Goal: Navigation & Orientation: Find specific page/section

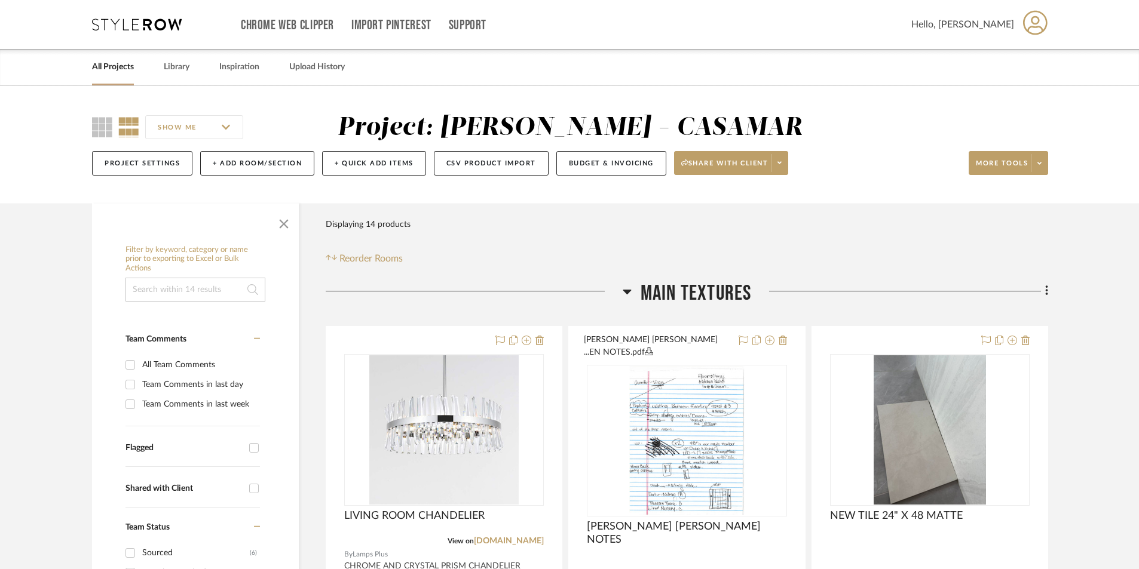
click at [104, 59] on div "All Projects" at bounding box center [113, 67] width 42 height 36
click at [113, 65] on link "All Projects" at bounding box center [113, 67] width 42 height 16
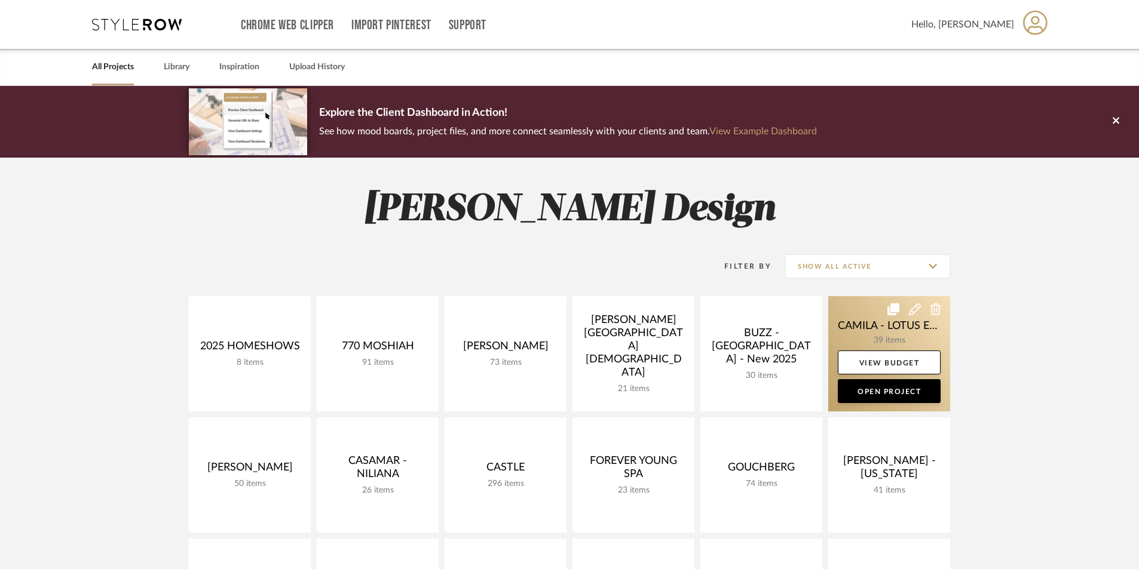
click at [886, 330] on link at bounding box center [889, 353] width 122 height 115
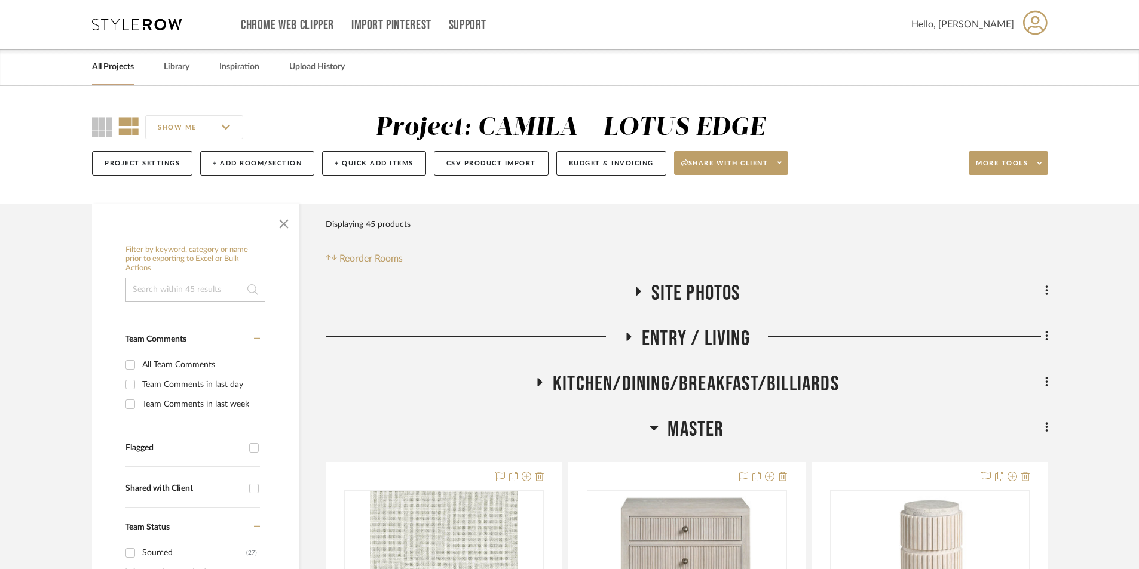
click at [541, 379] on icon at bounding box center [539, 382] width 14 height 9
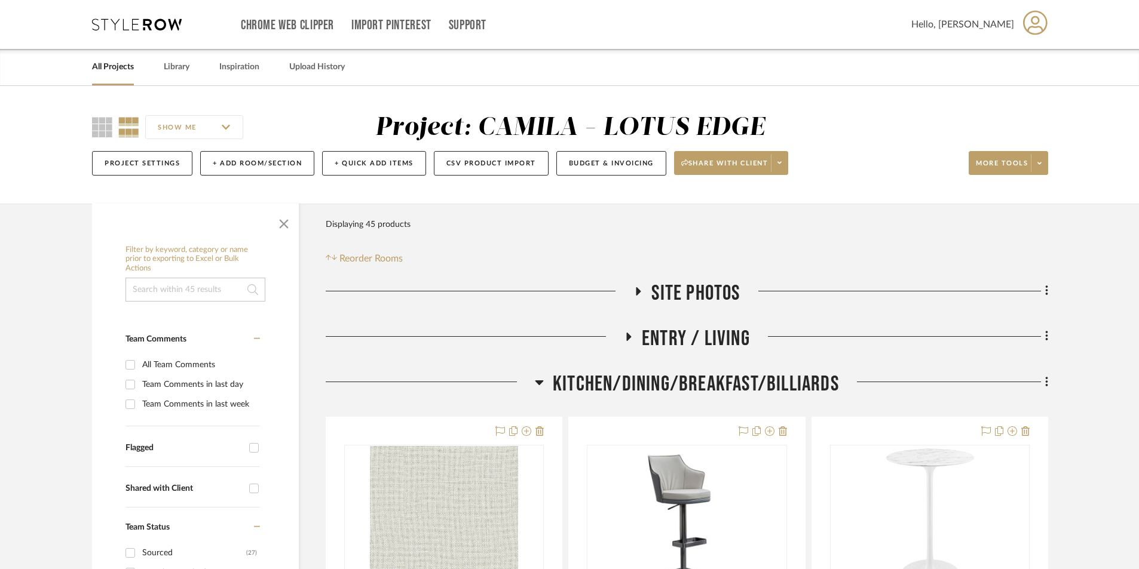
click at [627, 329] on h3 "ENTRY / LIVING" at bounding box center [687, 339] width 126 height 26
